Goal: Information Seeking & Learning: Check status

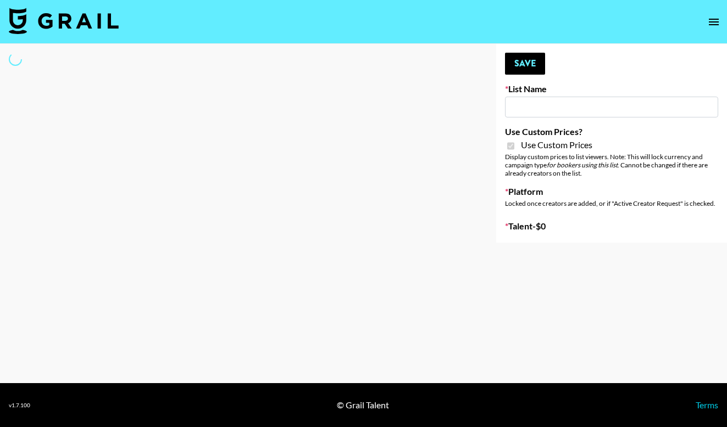
type input "Content Labs for Perplexity"
checkbox input "true"
select select "Brand"
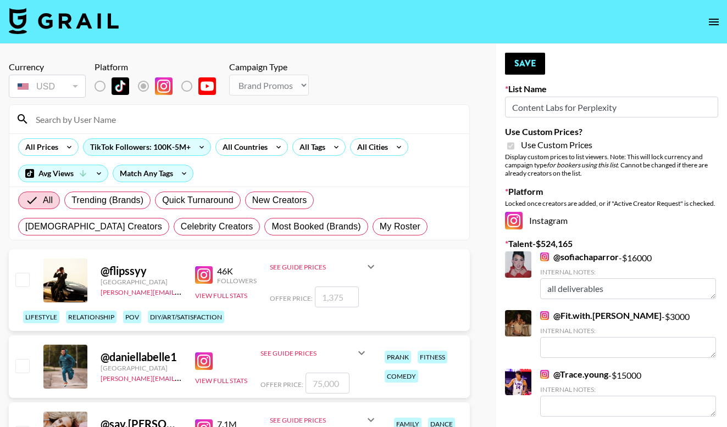
click at [146, 123] on input at bounding box center [245, 119] width 433 height 18
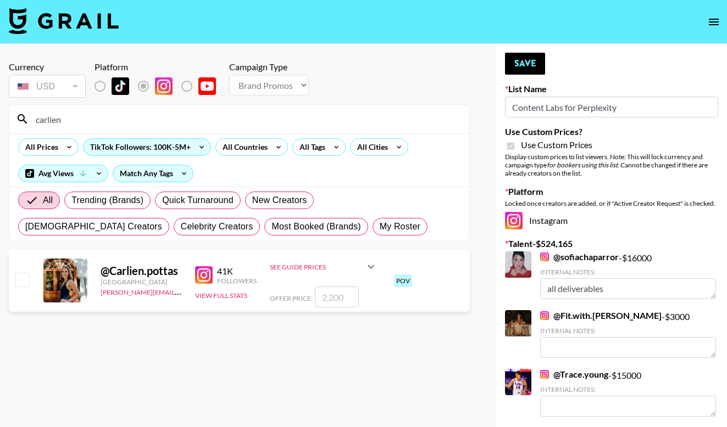
type input "carlien"
click at [343, 296] on input "number" at bounding box center [337, 297] width 44 height 21
checkbox input "true"
click at [220, 297] on button "View Full Stats" at bounding box center [221, 296] width 52 height 8
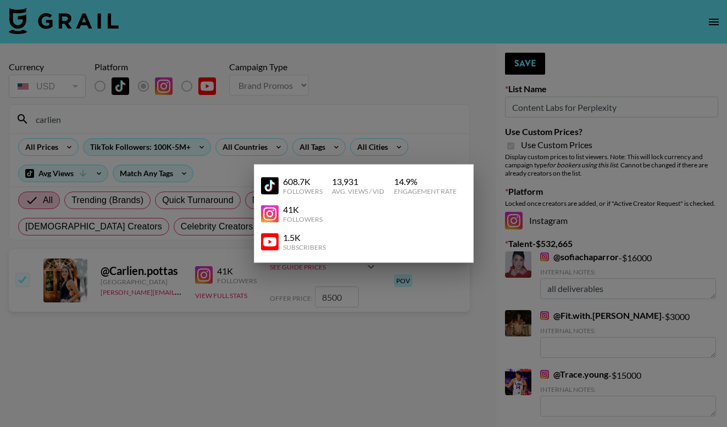
click at [241, 336] on div at bounding box center [363, 213] width 727 height 427
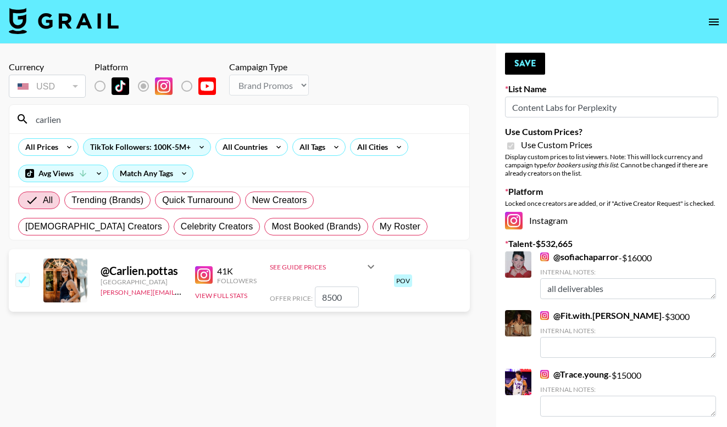
drag, startPoint x: 347, startPoint y: 300, endPoint x: 296, endPoint y: 300, distance: 51.6
click at [296, 300] on div "Offer Price: 8500" at bounding box center [324, 297] width 108 height 21
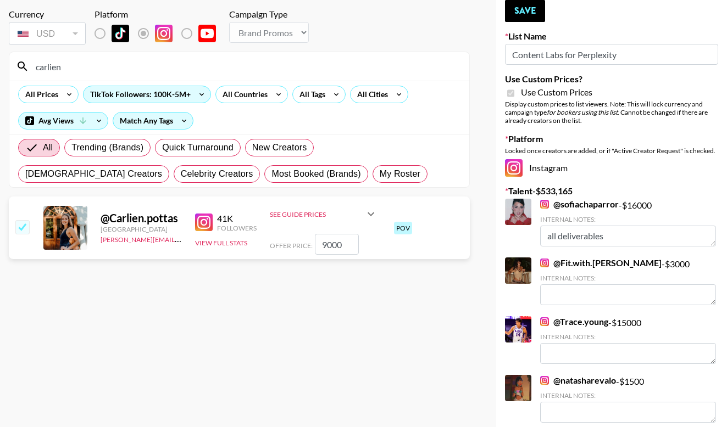
scroll to position [42, 0]
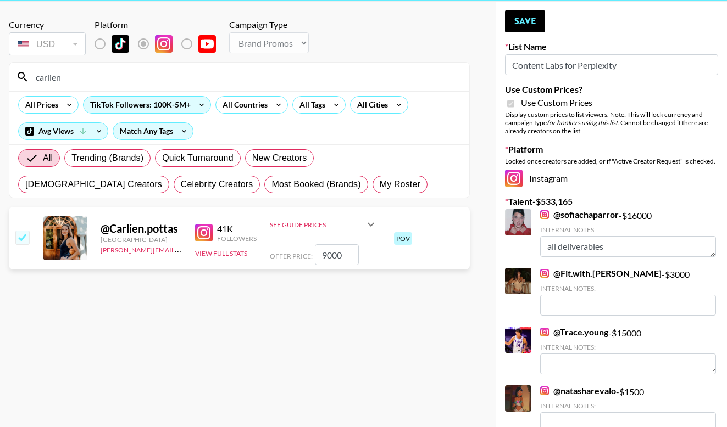
type input "9000"
click at [592, 327] on link "@ Trace.young" at bounding box center [574, 332] width 68 height 11
click at [513, 27] on button "Save" at bounding box center [525, 21] width 40 height 22
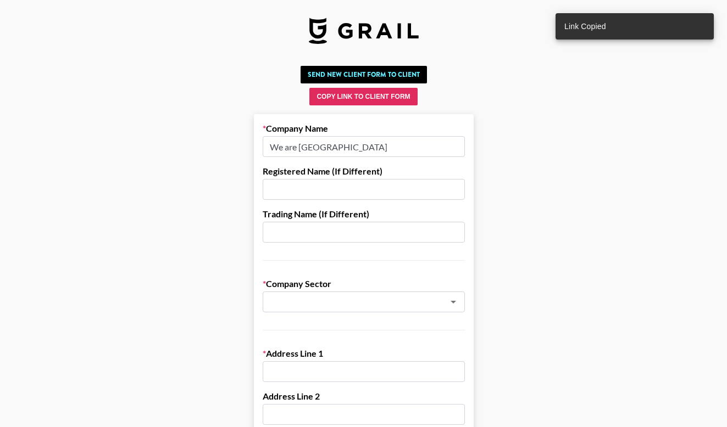
scroll to position [804, 0]
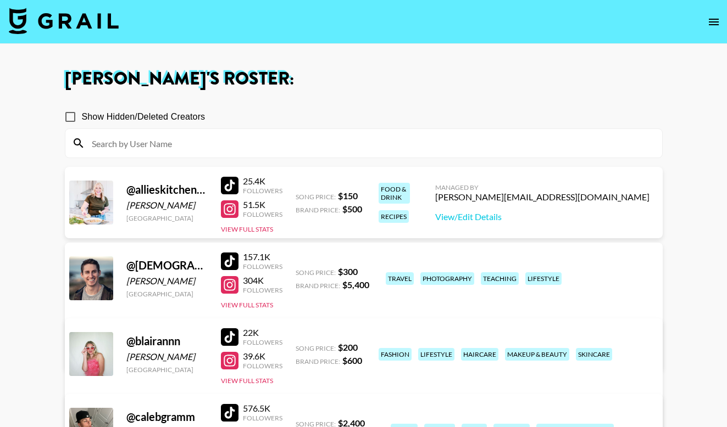
click at [713, 23] on icon "open drawer" at bounding box center [713, 21] width 13 height 13
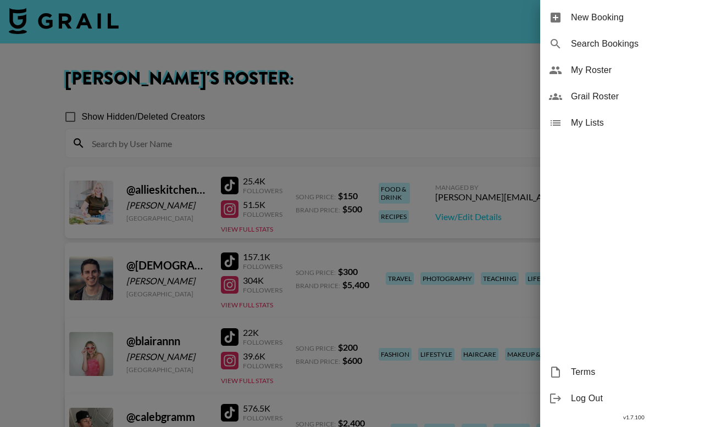
click at [43, 34] on div at bounding box center [363, 213] width 727 height 427
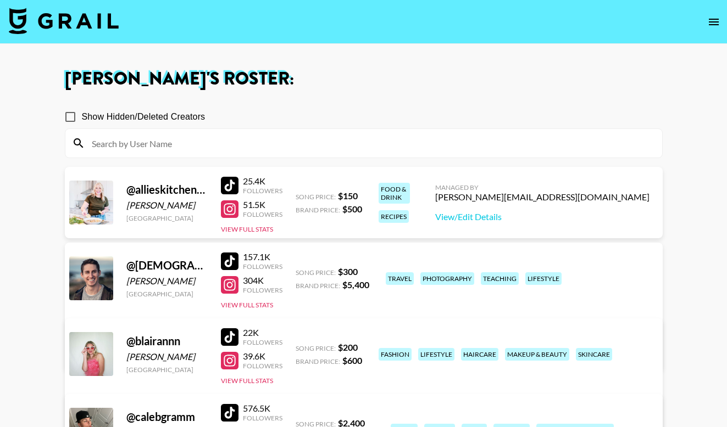
click at [58, 24] on img at bounding box center [64, 21] width 110 height 26
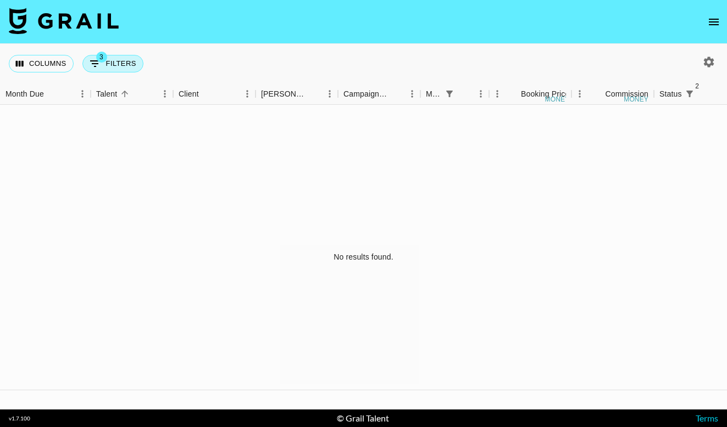
click at [130, 62] on button "3 Filters" at bounding box center [112, 64] width 61 height 18
select select "monthDue2"
select select "[DATE]"
select select "status"
select select "not"
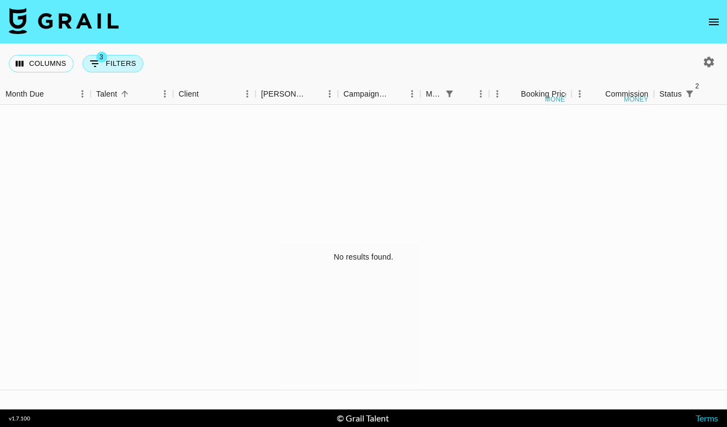
select select "declined"
select select "status"
select select "not"
select select "cancelled"
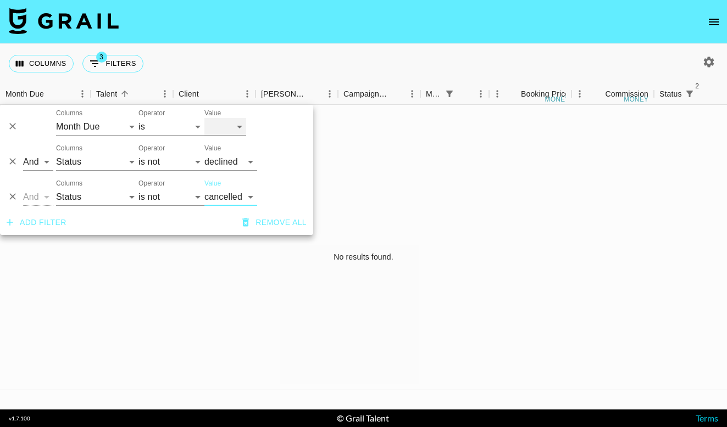
click at [227, 130] on select "[DATE] Aug '[DATE] Jun '[DATE] Apr '[DATE] Feb '[DATE] Dec '[DATE] Oct '[DATE] …" at bounding box center [225, 127] width 42 height 18
select select "[DATE]"
click at [505, 200] on div "No results found." at bounding box center [363, 257] width 727 height 305
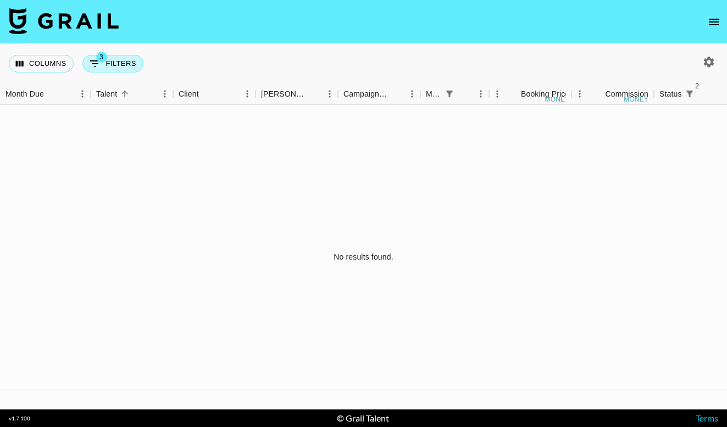
click at [114, 62] on button "3 Filters" at bounding box center [112, 64] width 61 height 18
select select "monthDue2"
select select "[DATE]"
select select "status"
select select "not"
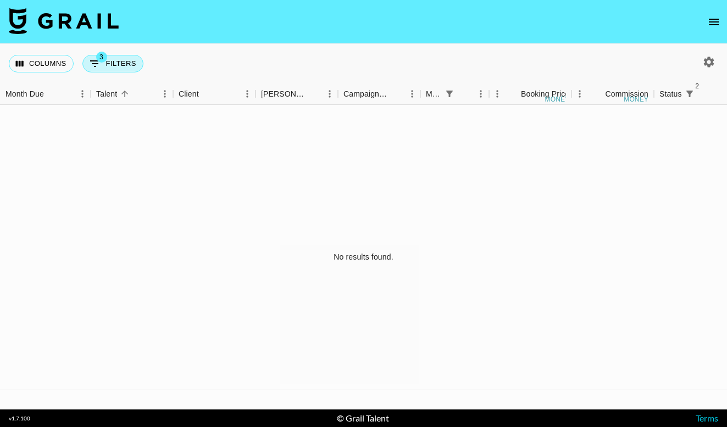
select select "declined"
select select "status"
select select "not"
select select "cancelled"
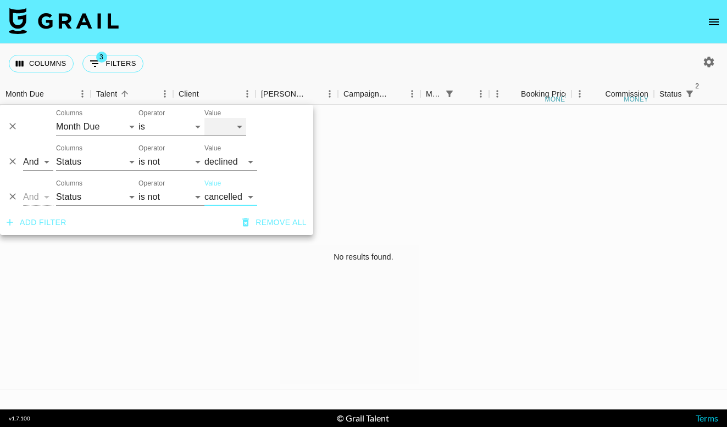
click at [227, 124] on select "[DATE] Aug '[DATE] Jun '[DATE] Apr '[DATE] Feb '[DATE] Dec '[DATE] Oct '[DATE] …" at bounding box center [225, 127] width 42 height 18
select select "[DATE]"
click at [419, 183] on div "No results found." at bounding box center [363, 257] width 727 height 305
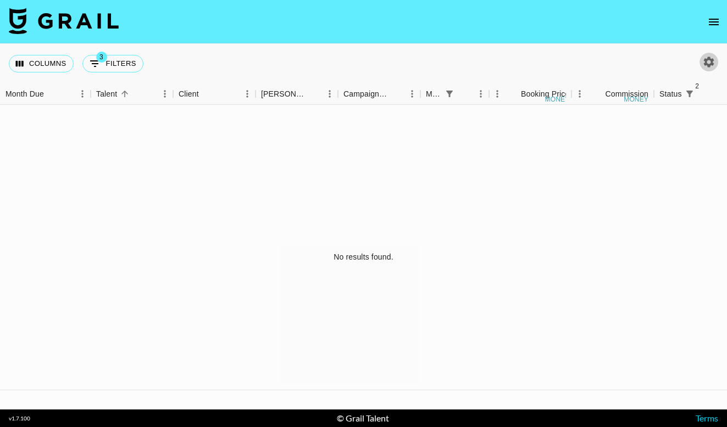
click at [709, 61] on icon "button" at bounding box center [708, 61] width 13 height 13
select select "[DATE]"
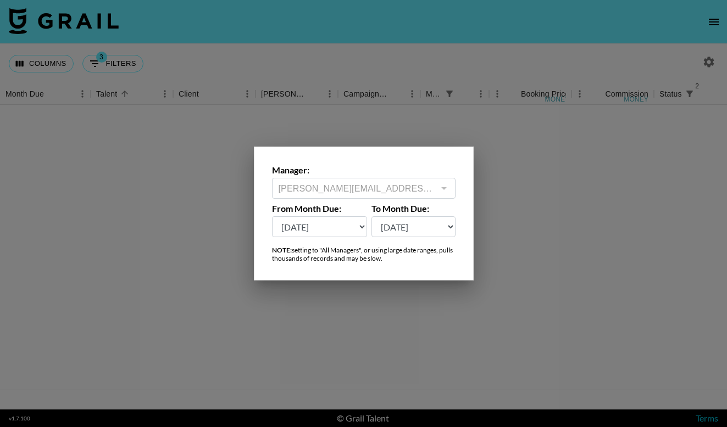
click at [359, 130] on div at bounding box center [363, 213] width 727 height 427
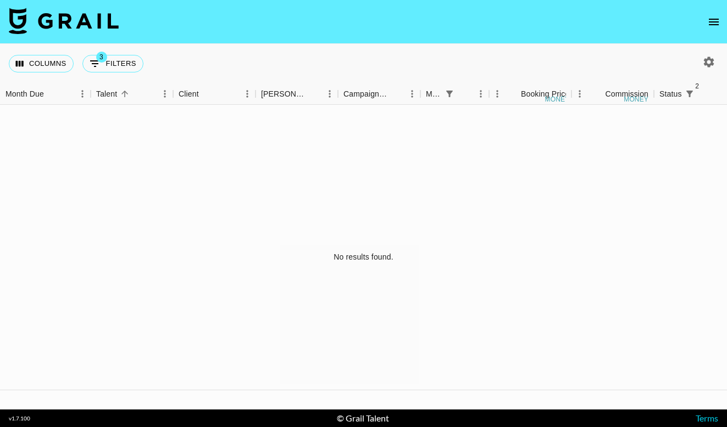
click at [705, 67] on icon "button" at bounding box center [708, 61] width 13 height 13
select select "[DATE]"
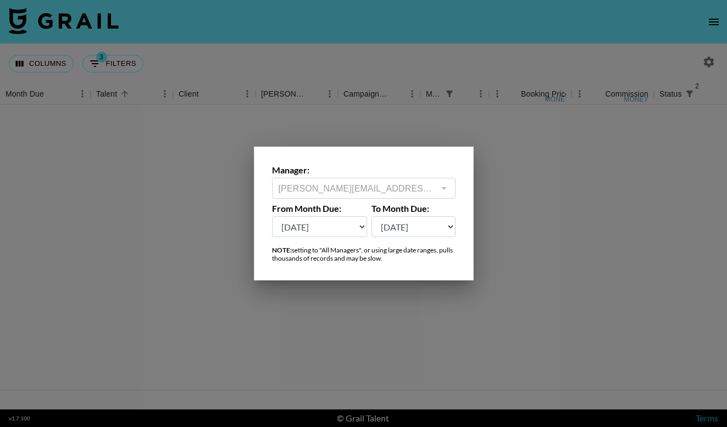
click at [116, 40] on div at bounding box center [363, 213] width 727 height 427
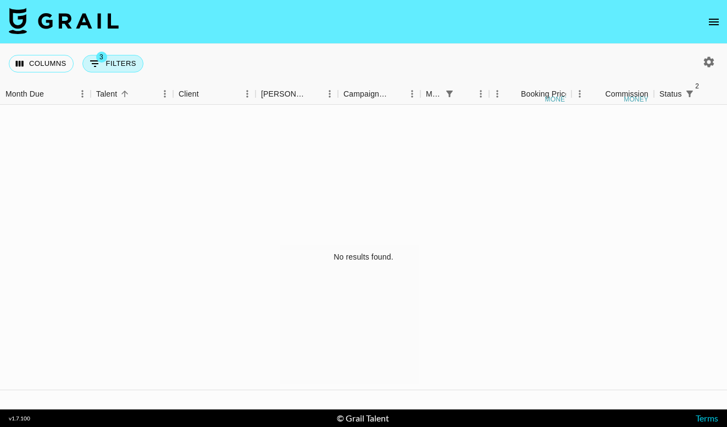
click at [114, 56] on button "3 Filters" at bounding box center [112, 64] width 61 height 18
select select "monthDue2"
select select "[DATE]"
select select "status"
select select "not"
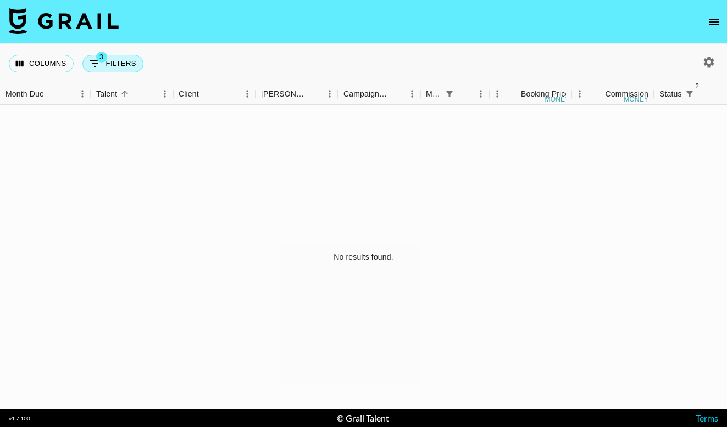
select select "declined"
select select "status"
select select "not"
select select "cancelled"
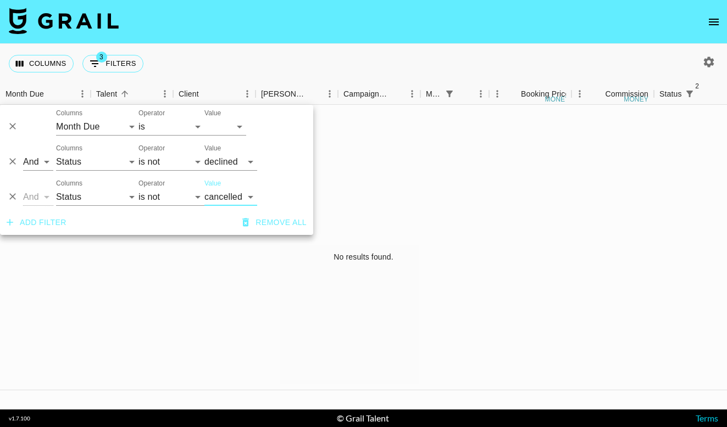
click at [719, 44] on div "Columns 3 Filters + Booking" at bounding box center [363, 64] width 727 height 40
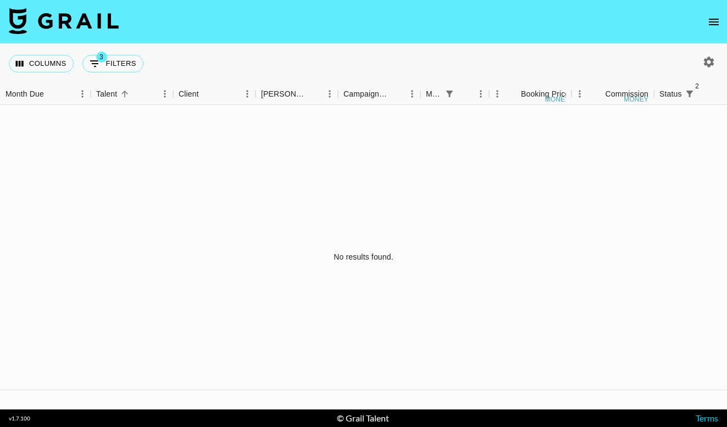
click at [707, 59] on icon "button" at bounding box center [709, 62] width 10 height 10
select select "[DATE]"
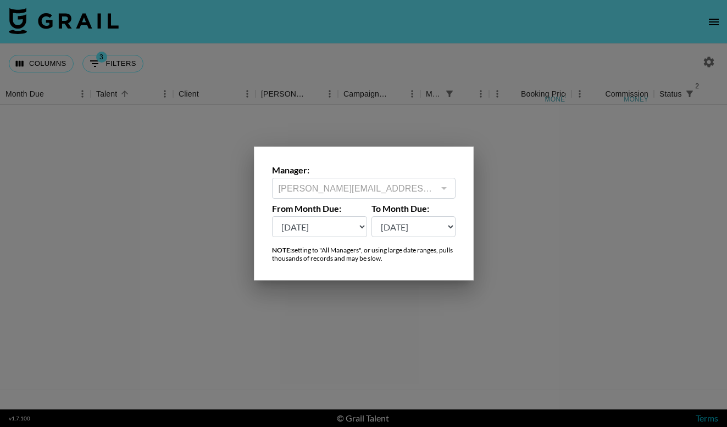
click at [304, 103] on div at bounding box center [363, 213] width 727 height 427
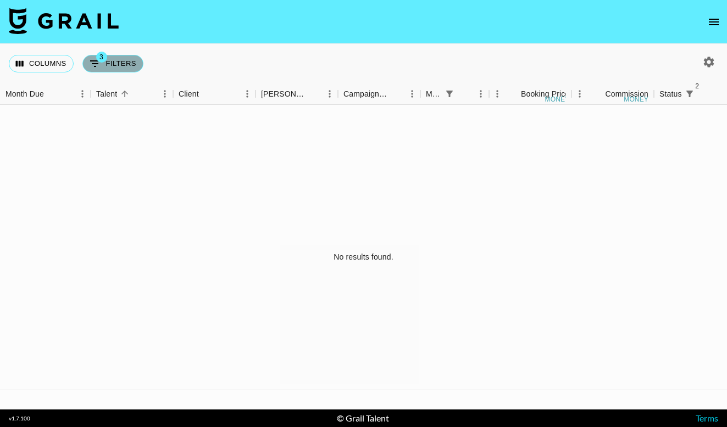
click at [106, 64] on button "3 Filters" at bounding box center [112, 64] width 61 height 18
select select "monthDue2"
select select "[DATE]"
select select "status"
select select "not"
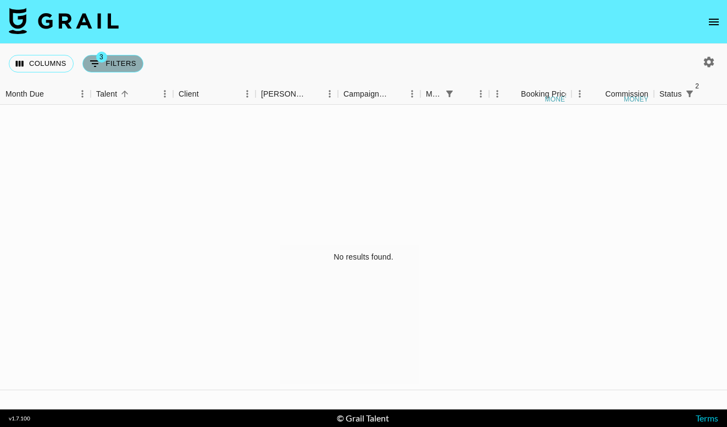
select select "declined"
select select "status"
select select "not"
select select "cancelled"
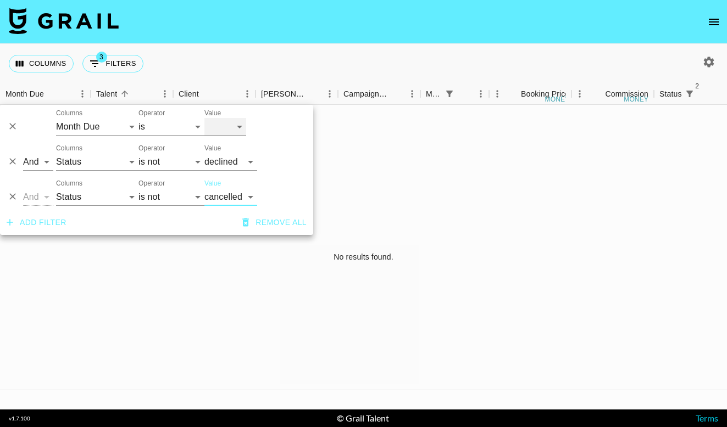
click at [237, 125] on select "[DATE] Aug '[DATE] Jun '[DATE] Apr '[DATE] Feb '[DATE] Dec '[DATE] Oct '[DATE] …" at bounding box center [225, 127] width 42 height 18
click at [407, 166] on div "No results found." at bounding box center [363, 257] width 727 height 305
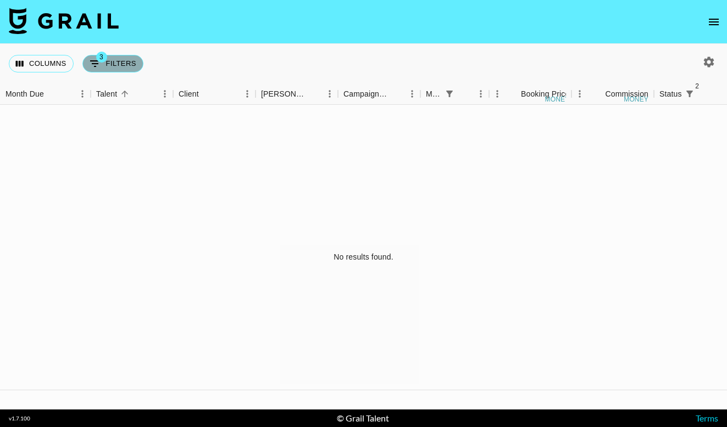
click at [115, 62] on button "3 Filters" at bounding box center [112, 64] width 61 height 18
select select "monthDue2"
select select "[DATE]"
select select "status"
select select "not"
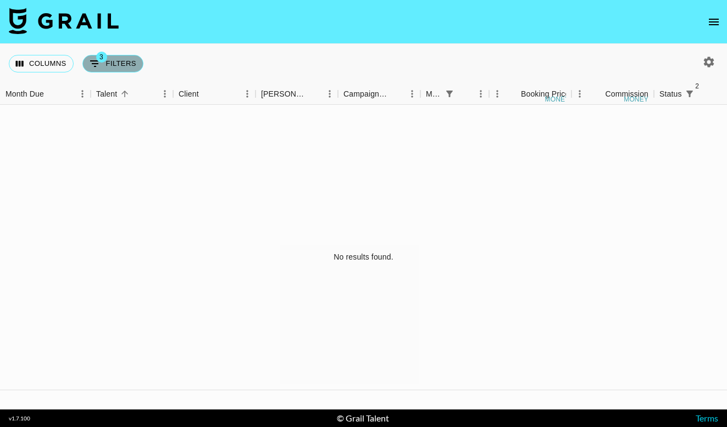
select select "declined"
select select "status"
select select "not"
select select "cancelled"
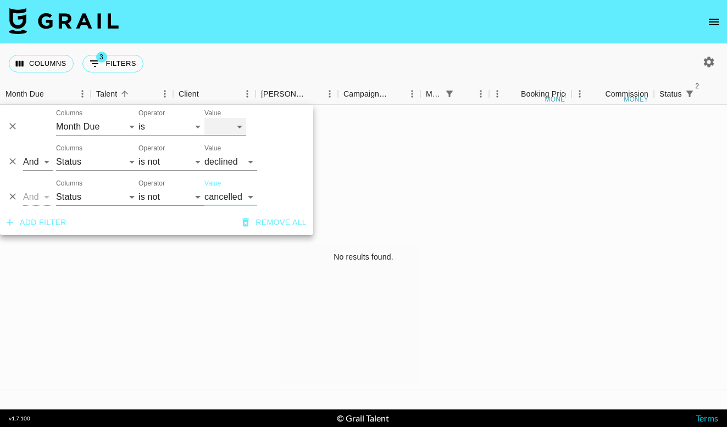
click at [228, 124] on select "[DATE] Aug '[DATE] Jun '[DATE] Apr '[DATE] Feb '[DATE] Dec '[DATE] Oct '[DATE] …" at bounding box center [225, 127] width 42 height 18
click at [447, 153] on div "No results found." at bounding box center [363, 257] width 727 height 305
